Goal: Information Seeking & Learning: Learn about a topic

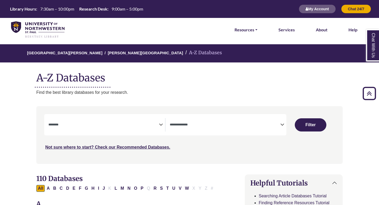
select select "Database Subject Filter"
select select "Database Types Filter"
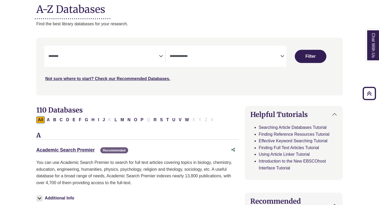
scroll to position [67, 0]
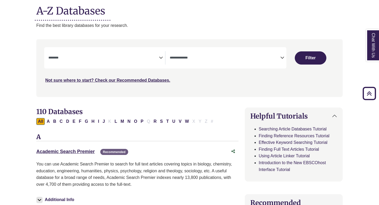
click at [109, 56] on textarea "Search" at bounding box center [103, 58] width 110 height 4
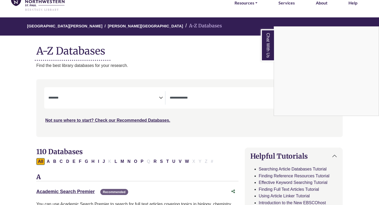
scroll to position [20, 0]
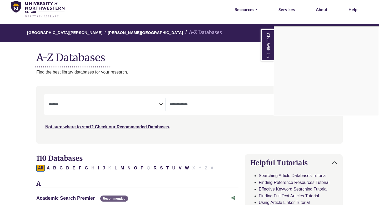
click at [70, 105] on div "Chat With Us" at bounding box center [189, 102] width 379 height 205
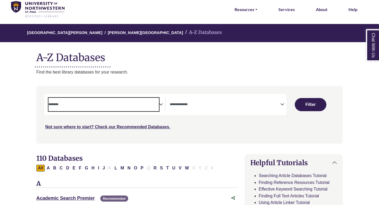
click at [70, 106] on textarea "Search" at bounding box center [103, 105] width 110 height 4
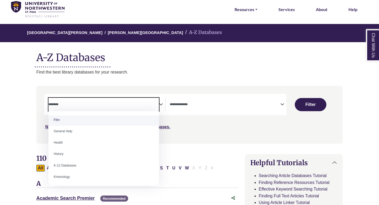
scroll to position [223, 0]
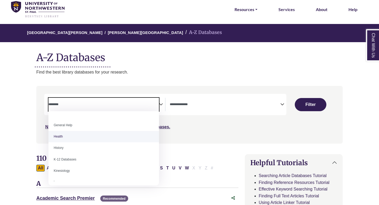
select select "*****"
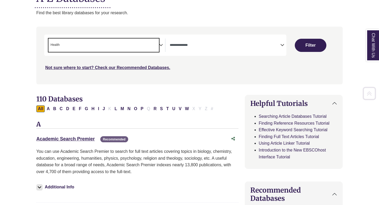
scroll to position [82, 0]
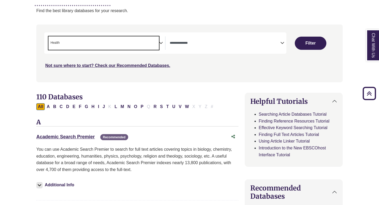
click at [192, 45] on textarea "Search" at bounding box center [225, 43] width 110 height 4
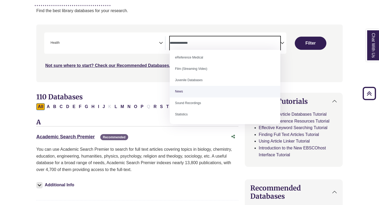
scroll to position [0, 0]
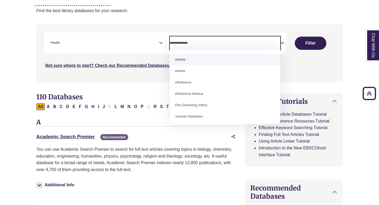
select select "*****"
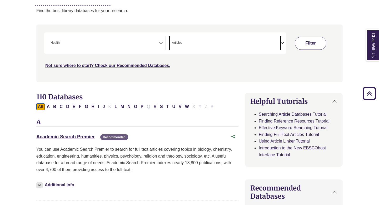
click at [305, 44] on button "Filter" at bounding box center [311, 43] width 32 height 13
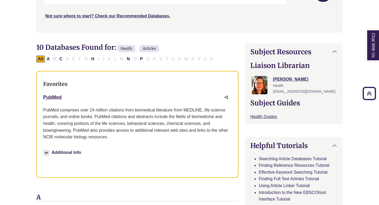
scroll to position [132, 0]
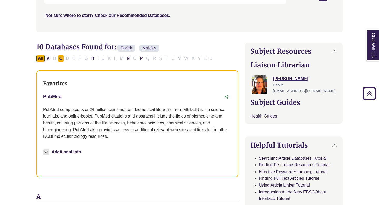
click at [58, 57] on button "C" at bounding box center [61, 58] width 6 height 7
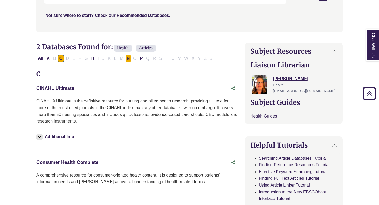
click at [128, 61] on button "N" at bounding box center [128, 58] width 6 height 7
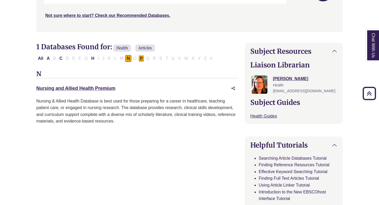
click at [141, 59] on button "P" at bounding box center [141, 58] width 6 height 7
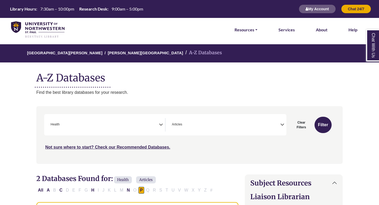
click at [153, 123] on span "× Health" at bounding box center [103, 124] width 110 height 13
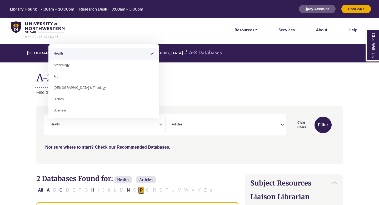
select select "Database Subject Filter"
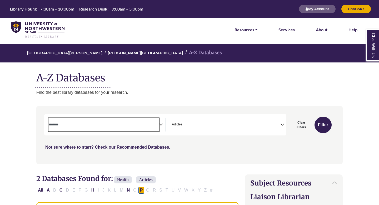
click at [215, 122] on span "× Articles" at bounding box center [225, 124] width 110 height 13
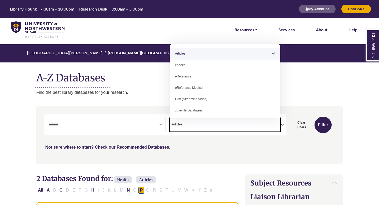
select select "Database Types Filter"
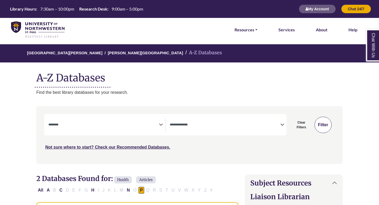
click at [320, 121] on button "Filter" at bounding box center [322, 125] width 17 height 16
select select "Database Subject Filter"
select select "Database Types Filter"
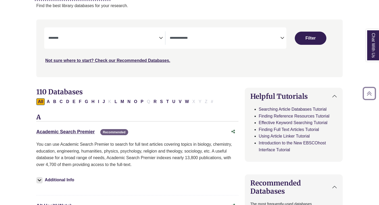
scroll to position [123, 0]
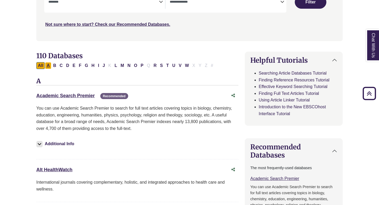
click at [50, 64] on button "A" at bounding box center [48, 65] width 6 height 7
select select "Database Subject Filter"
select select "Database Types Filter"
click at [54, 65] on button "B" at bounding box center [55, 65] width 6 height 7
select select "Database Subject Filter"
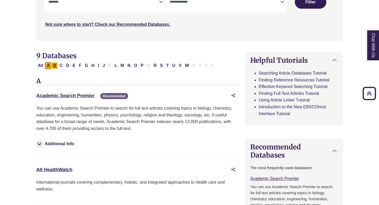
select select "Database Types Filter"
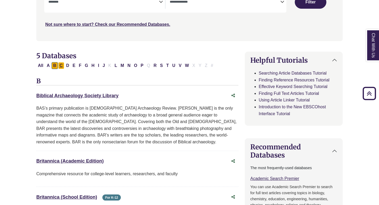
click at [59, 66] on button "C" at bounding box center [61, 65] width 6 height 7
select select "Database Subject Filter"
select select "Database Types Filter"
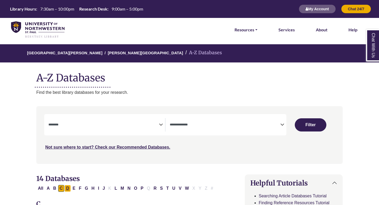
click at [68, 185] on button "D" at bounding box center [67, 188] width 6 height 7
select select "Database Subject Filter"
select select "Database Types Filter"
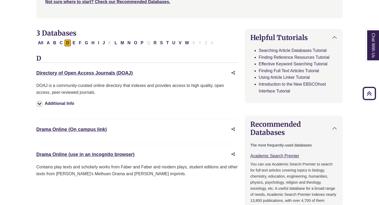
scroll to position [145, 0]
click at [73, 43] on button "E" at bounding box center [74, 43] width 6 height 7
select select "Database Subject Filter"
select select "Database Types Filter"
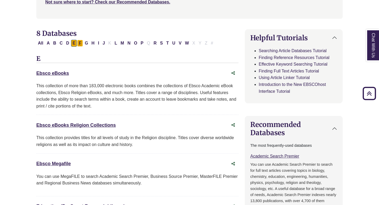
click at [79, 43] on button "F" at bounding box center [80, 43] width 6 height 7
select select "Database Subject Filter"
select select "Database Types Filter"
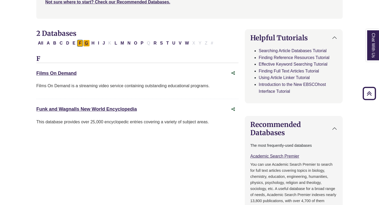
click at [88, 44] on button "G" at bounding box center [86, 43] width 6 height 7
select select "Database Subject Filter"
select select "Database Types Filter"
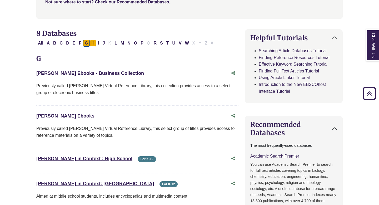
click at [92, 45] on button "H" at bounding box center [93, 43] width 6 height 7
select select "Database Subject Filter"
select select "Database Types Filter"
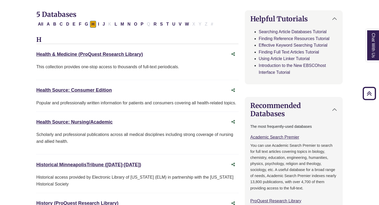
scroll to position [164, 0]
click at [99, 24] on button "I" at bounding box center [98, 24] width 4 height 7
select select "Database Subject Filter"
select select "Database Types Filter"
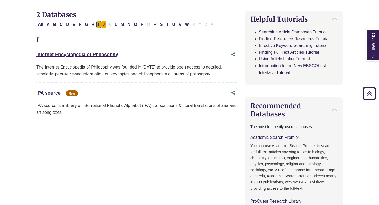
click at [102, 26] on button "J" at bounding box center [104, 24] width 6 height 7
select select "Database Subject Filter"
select select "Database Types Filter"
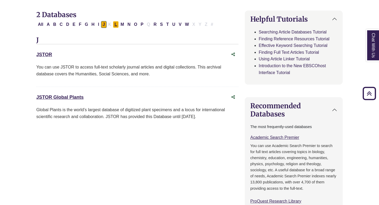
click at [114, 26] on button "L" at bounding box center [116, 24] width 6 height 7
select select "Database Subject Filter"
select select "Database Types Filter"
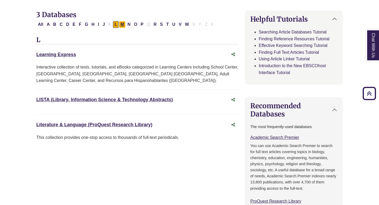
click at [121, 26] on button "M" at bounding box center [122, 24] width 7 height 7
select select "Database Subject Filter"
select select "Database Types Filter"
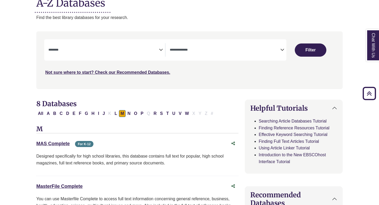
scroll to position [72, 0]
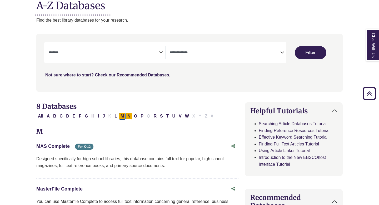
click at [128, 116] on button "N" at bounding box center [129, 116] width 6 height 7
select select "Database Subject Filter"
select select "Database Types Filter"
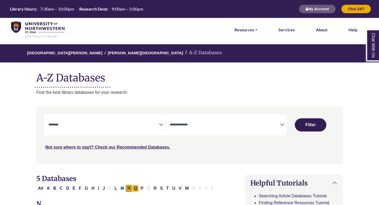
click at [137, 188] on button "O" at bounding box center [135, 188] width 6 height 7
select select "Database Subject Filter"
select select "Database Types Filter"
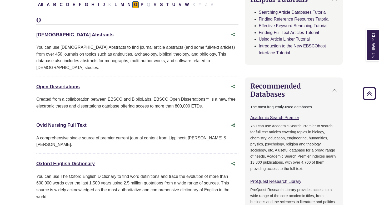
scroll to position [162, 0]
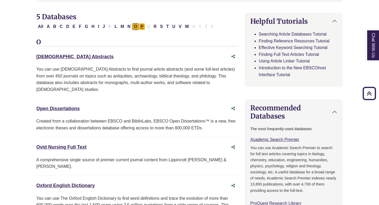
click at [142, 28] on button "P" at bounding box center [142, 26] width 6 height 7
select select "Database Subject Filter"
select select "Database Types Filter"
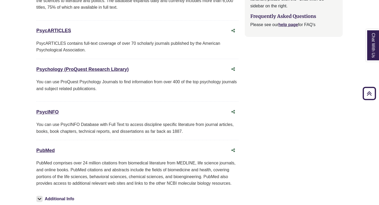
scroll to position [688, 0]
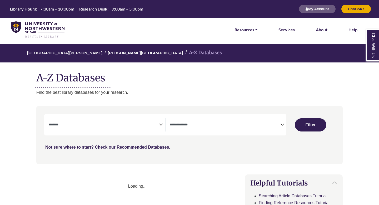
select select "Database Subject Filter"
select select "Database Types Filter"
select select "Database Subject Filter"
select select "Database Types Filter"
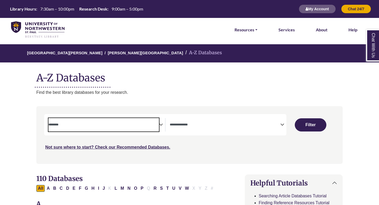
click at [94, 124] on textarea "Search" at bounding box center [103, 125] width 110 height 4
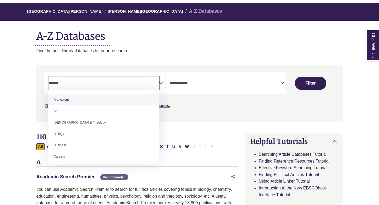
scroll to position [46, 0]
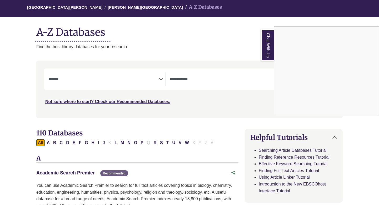
click at [269, 59] on link "Chat With Us" at bounding box center [267, 45] width 13 height 32
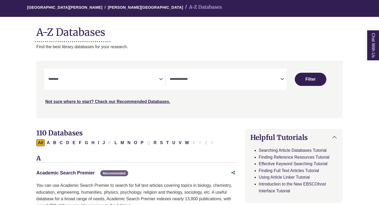
click at [83, 174] on link "Academic Search Premier This link opens in a new window" at bounding box center [65, 172] width 58 height 5
